Goal: Transaction & Acquisition: Purchase product/service

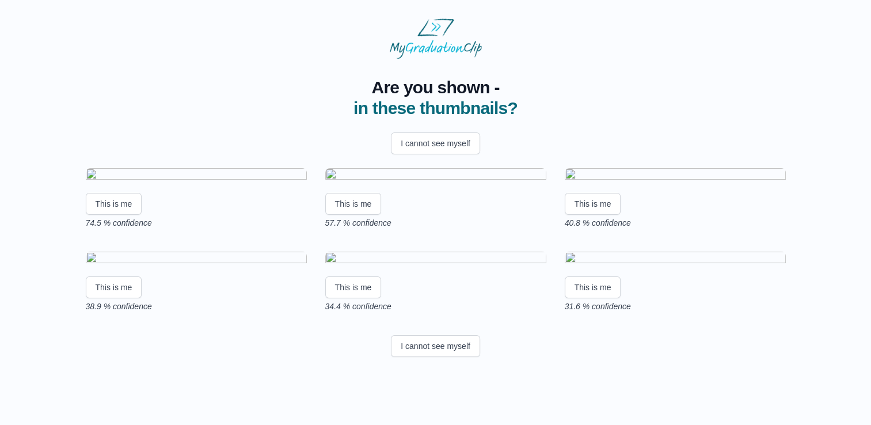
scroll to position [113, 0]
click at [106, 204] on button "This is me" at bounding box center [114, 204] width 56 height 22
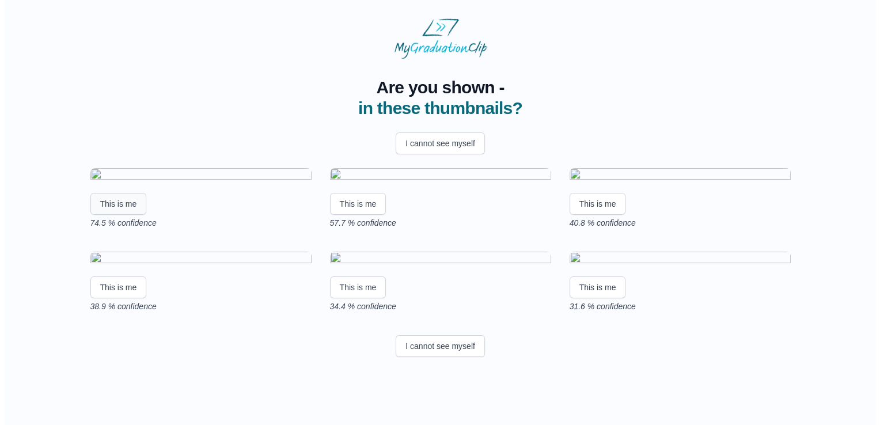
scroll to position [0, 0]
